Goal: Transaction & Acquisition: Purchase product/service

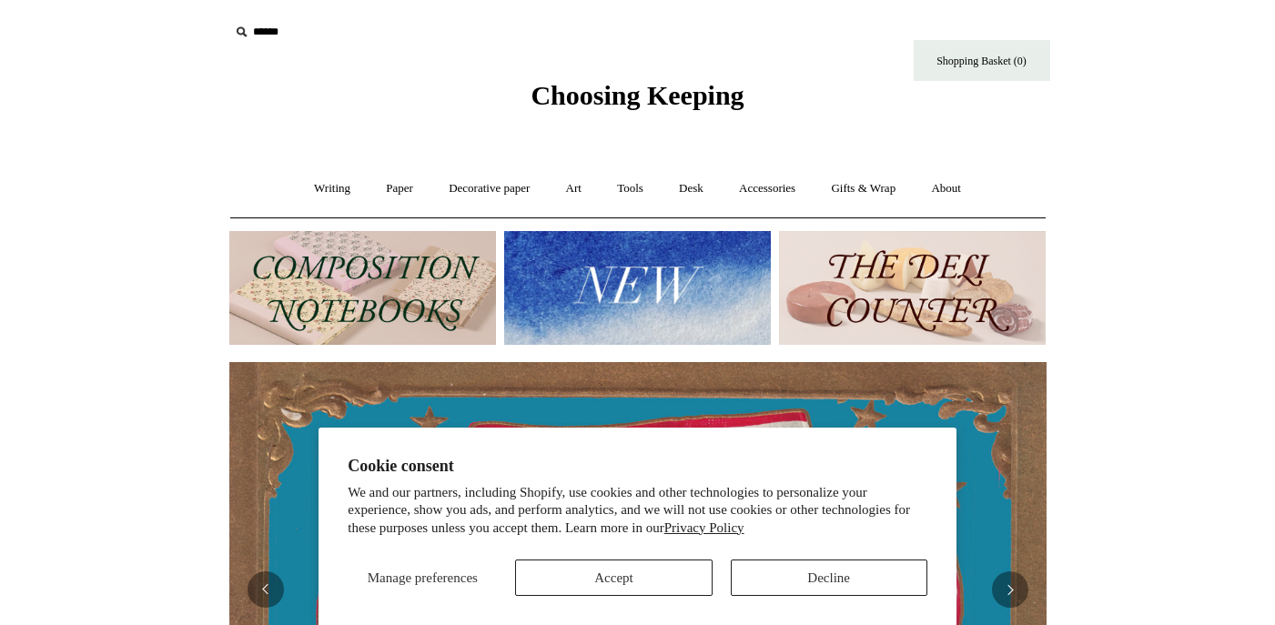
click at [658, 263] on img at bounding box center [637, 288] width 267 height 114
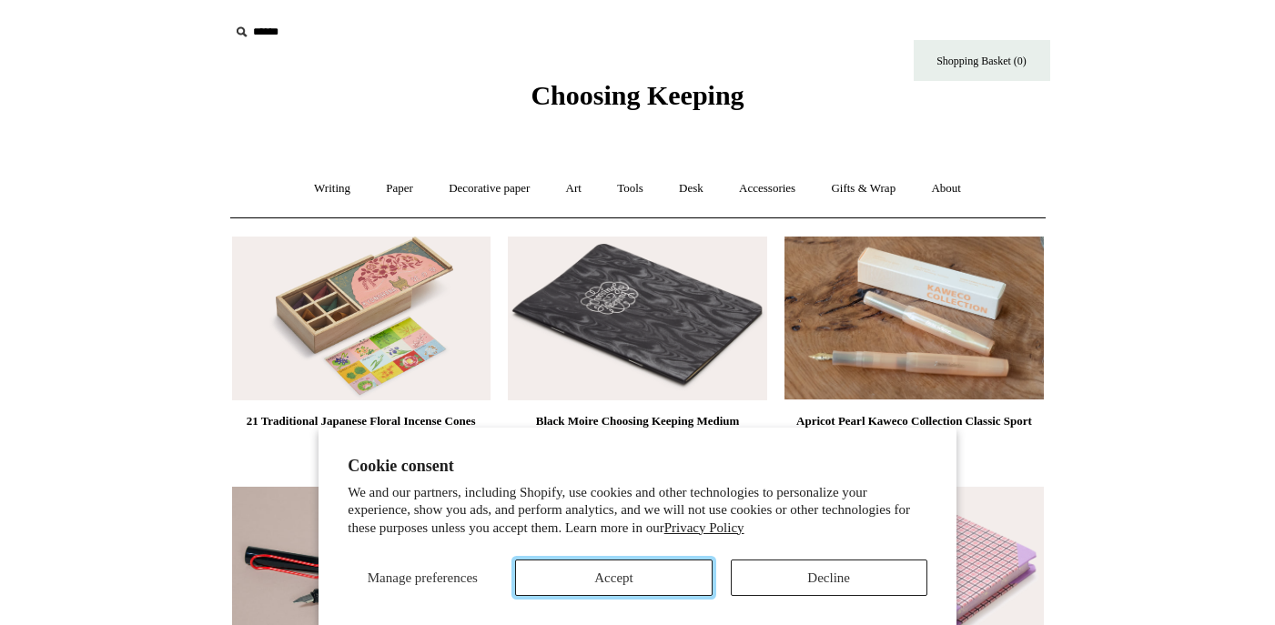
click at [591, 572] on button "Accept" at bounding box center [613, 578] width 197 height 36
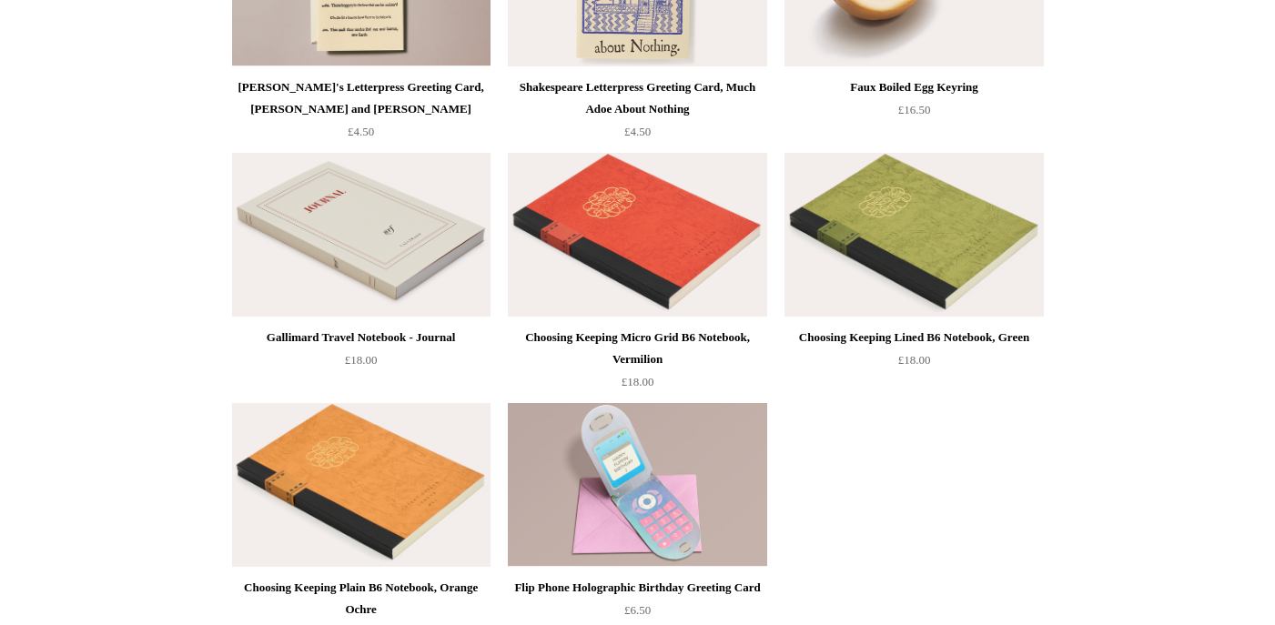
scroll to position [3850, 0]
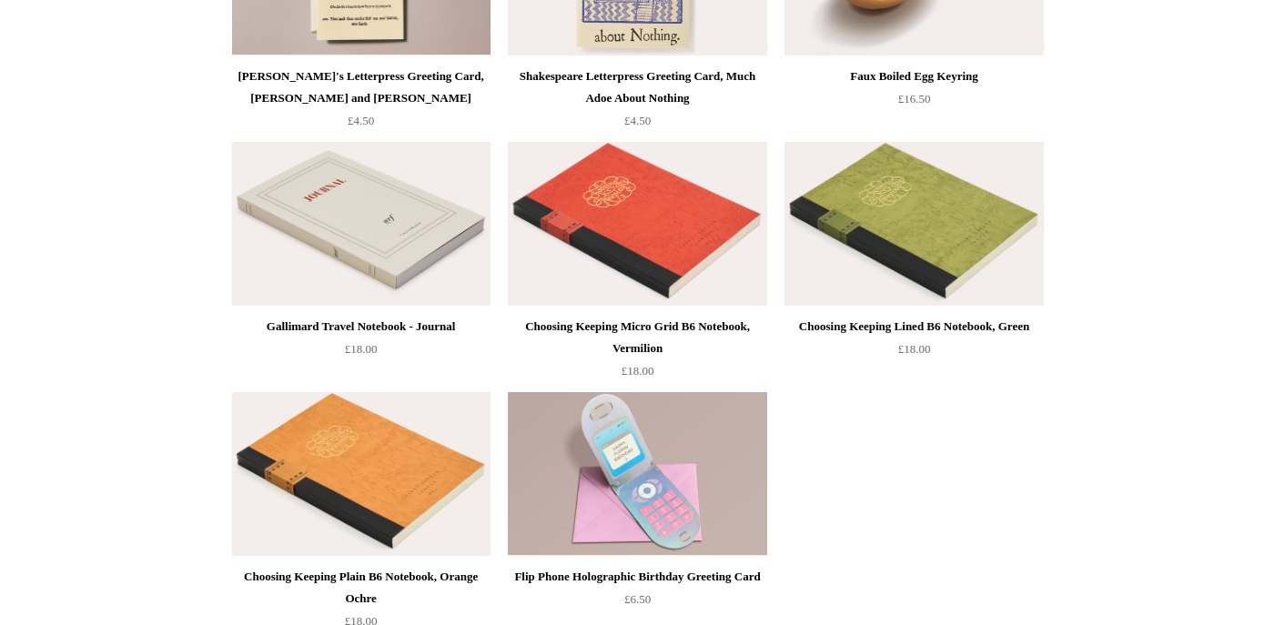
click at [572, 238] on img at bounding box center [637, 224] width 259 height 164
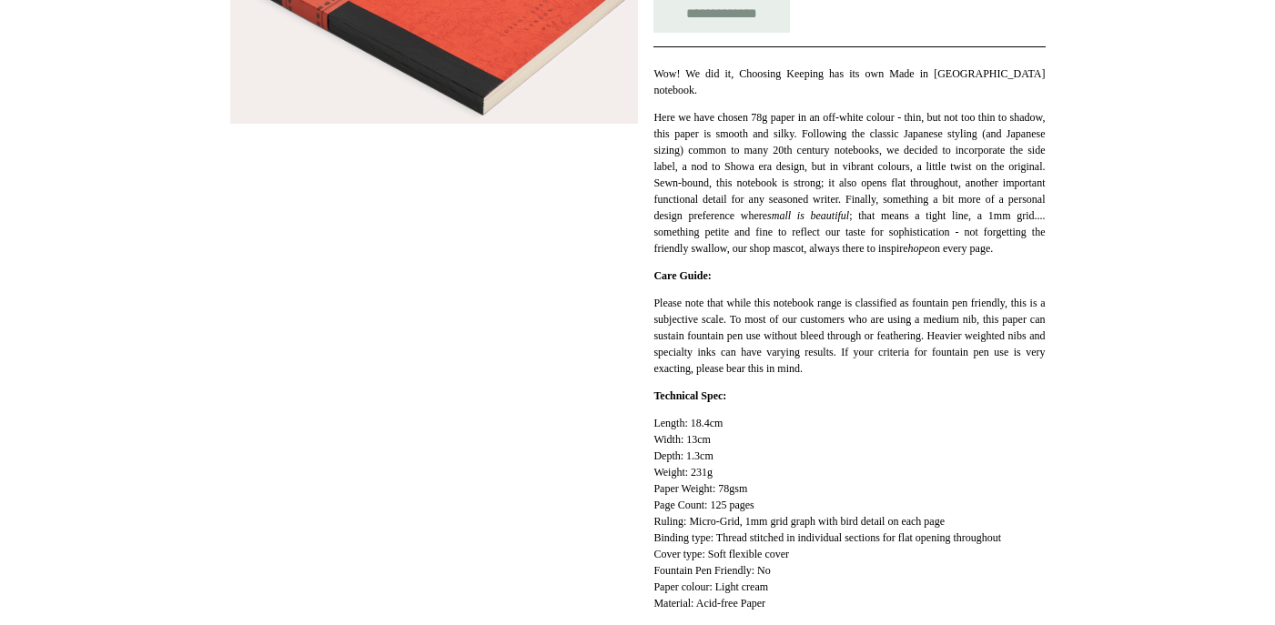
scroll to position [529, 0]
